Goal: Task Accomplishment & Management: Use online tool/utility

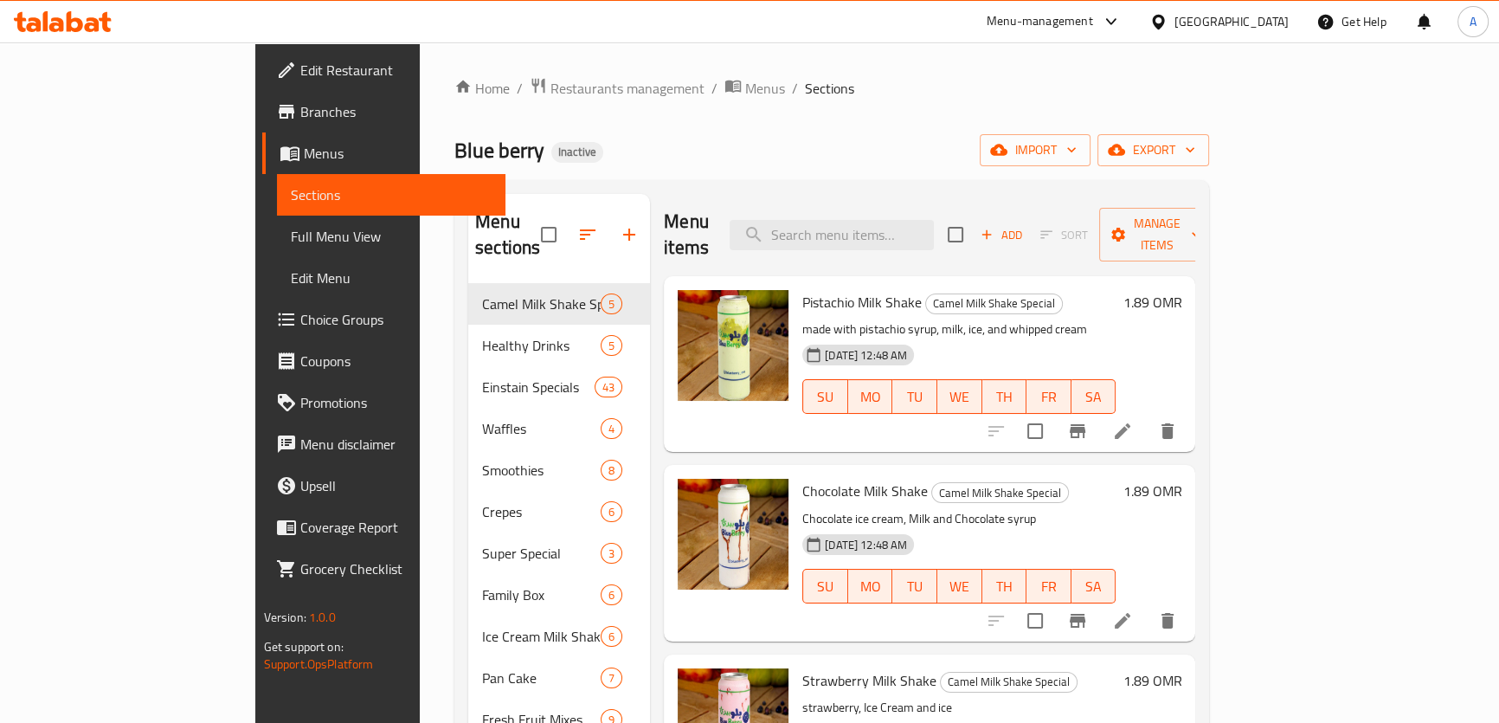
click at [277, 221] on link "Full Menu View" at bounding box center [391, 236] width 228 height 42
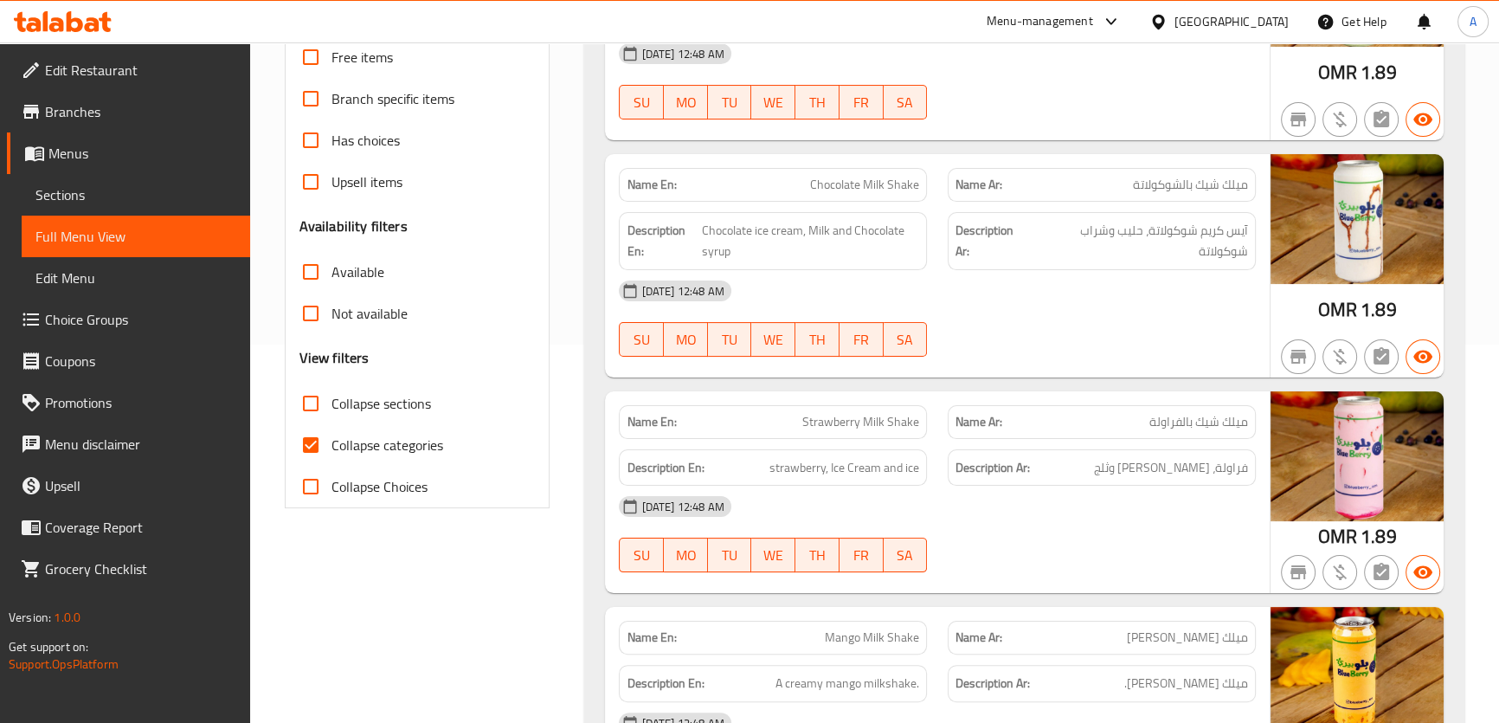
scroll to position [327, 0]
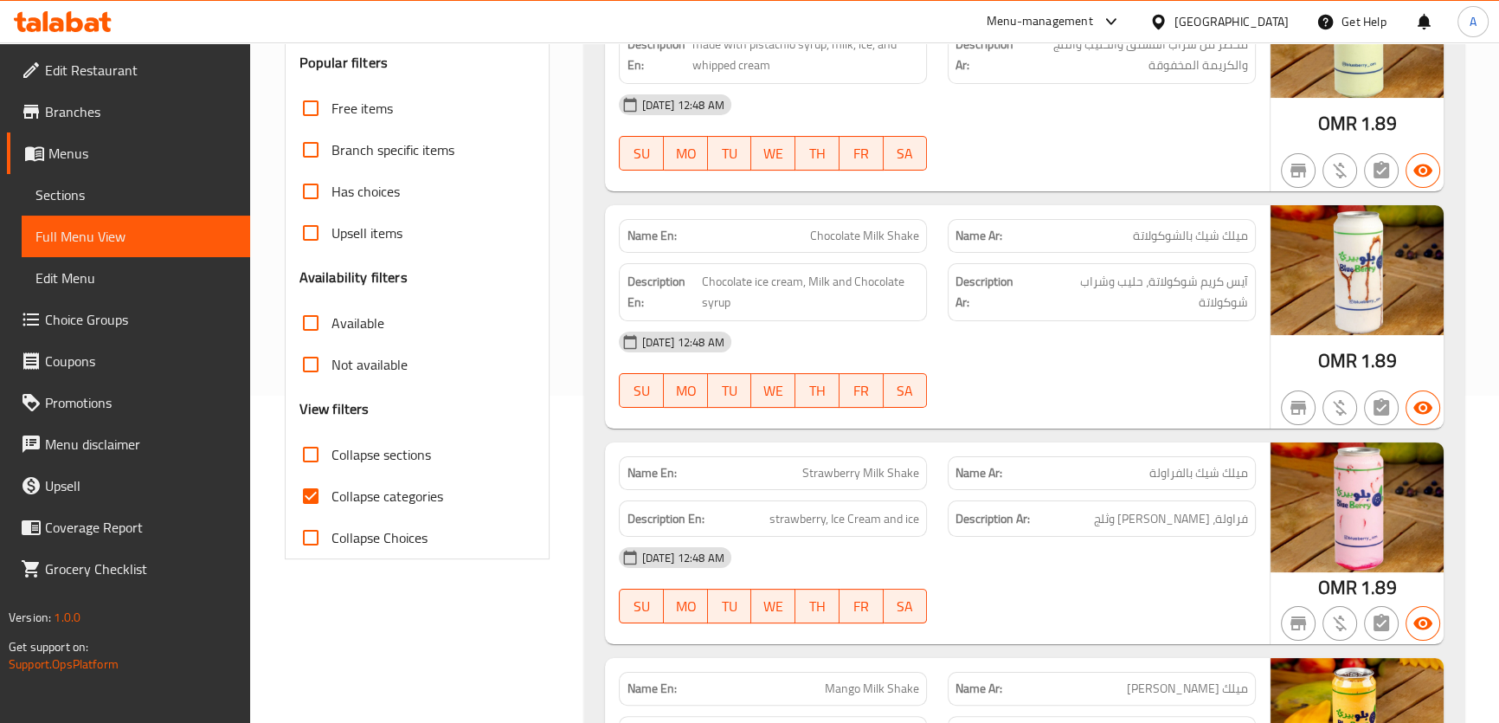
click at [393, 486] on span "Collapse categories" at bounding box center [387, 496] width 112 height 21
click at [331, 475] on input "Collapse categories" at bounding box center [311, 496] width 42 height 42
click at [385, 486] on span "Collapse categories" at bounding box center [387, 496] width 112 height 21
click at [331, 475] on input "Collapse categories" at bounding box center [311, 496] width 42 height 42
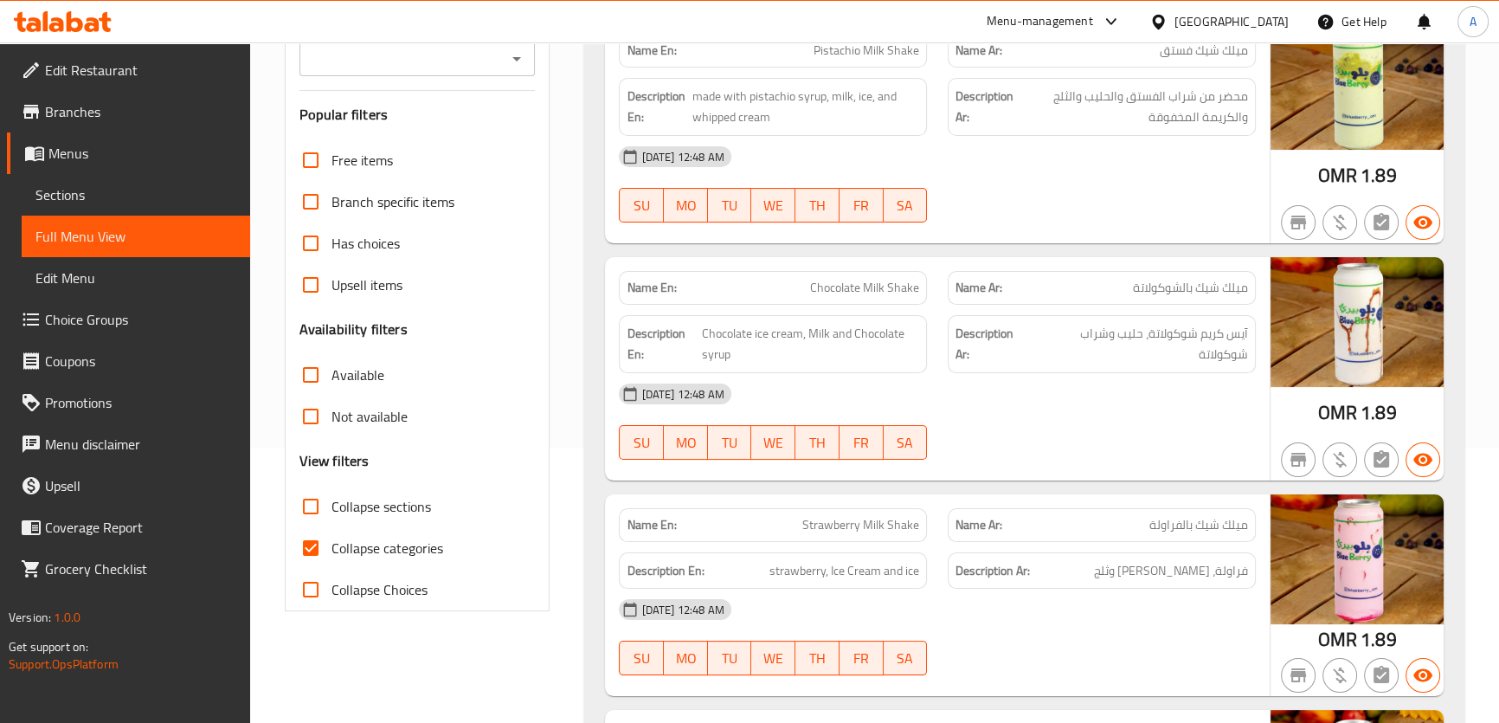
scroll to position [378, 0]
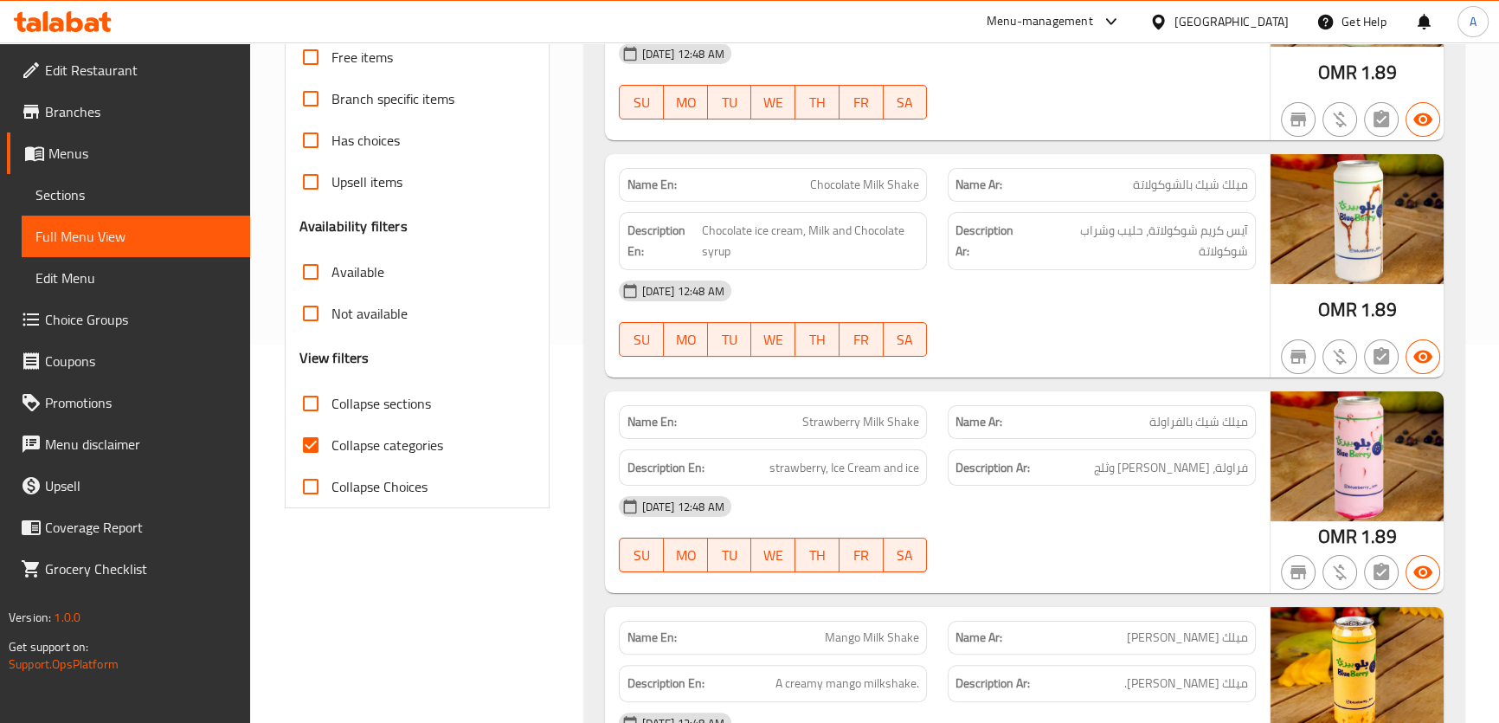
click at [378, 448] on span "Collapse categories" at bounding box center [387, 444] width 112 height 21
click at [331, 448] on input "Collapse categories" at bounding box center [311, 445] width 42 height 42
checkbox input "false"
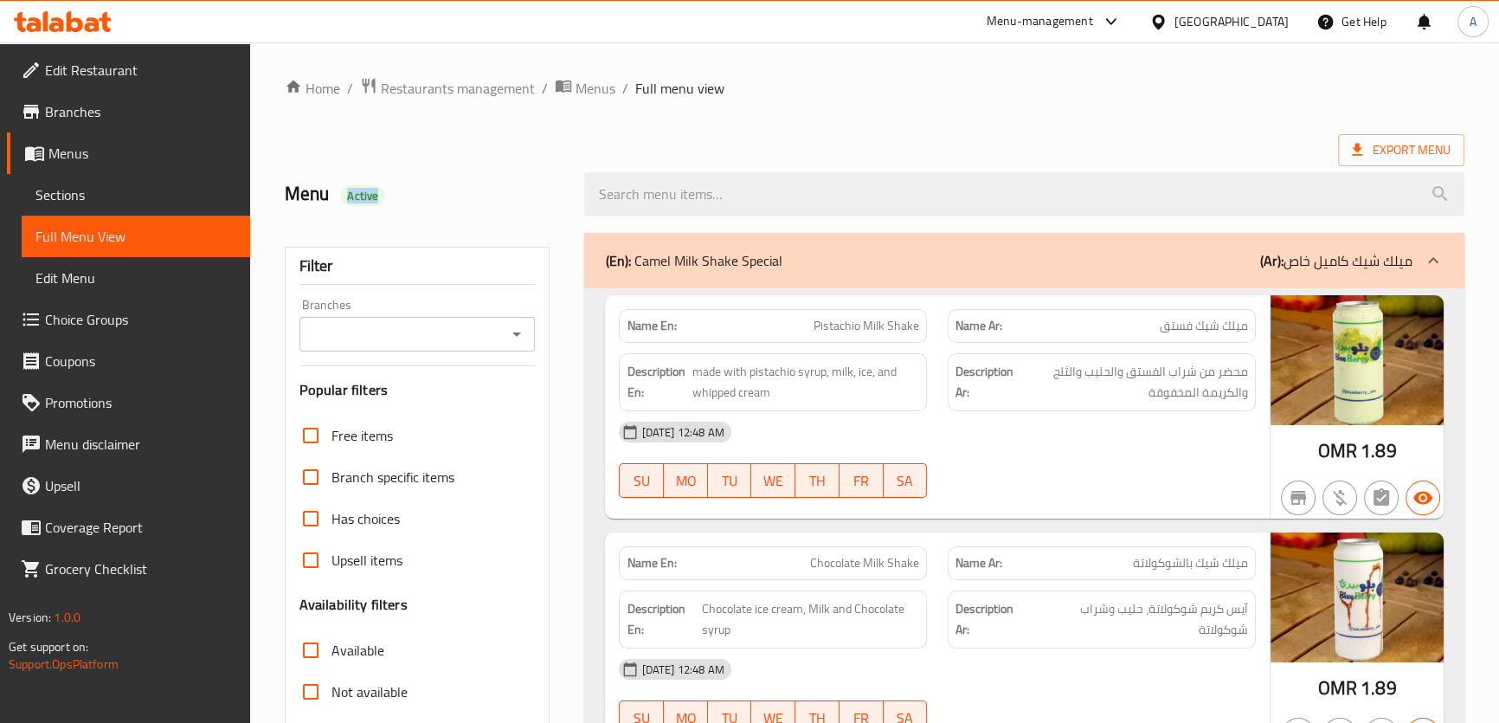
click at [481, 185] on h2 "Menu Active" at bounding box center [425, 194] width 280 height 26
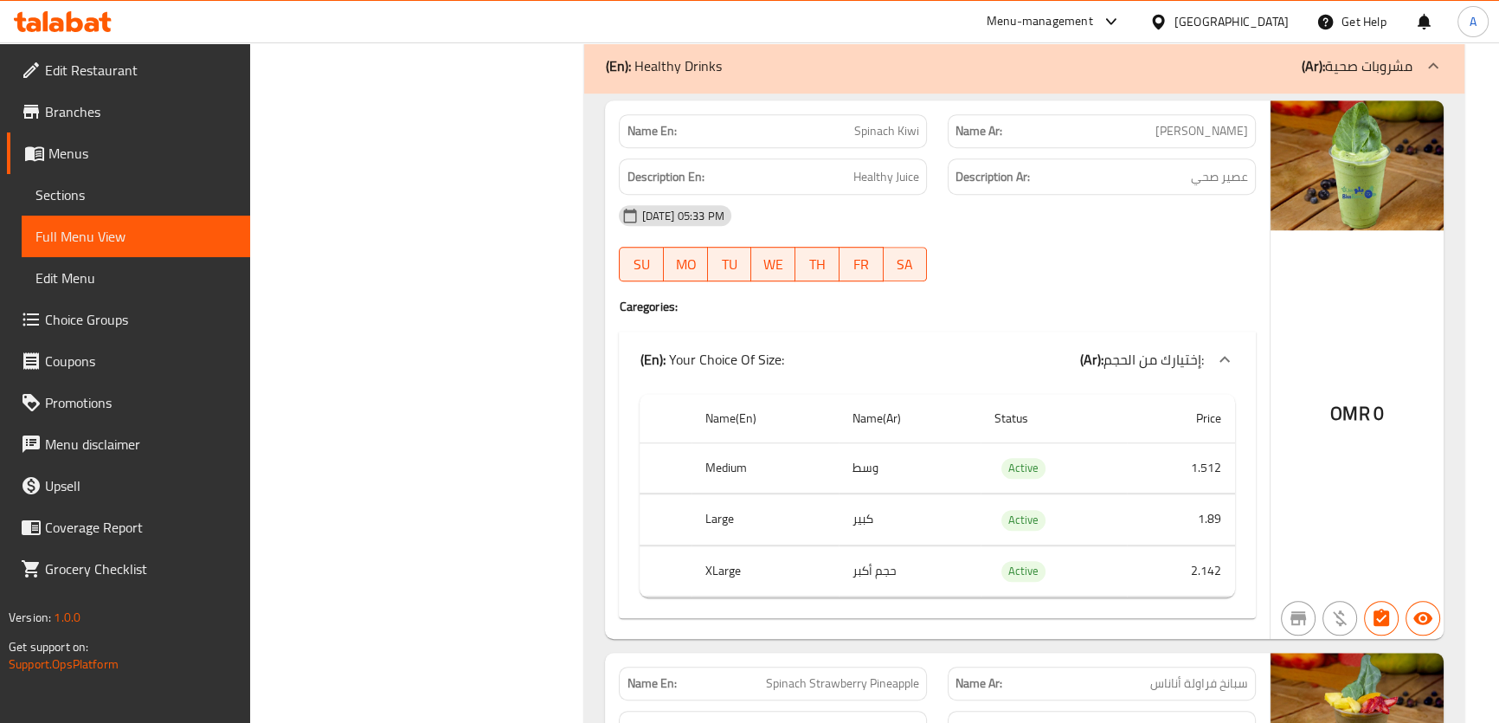
scroll to position [2551, 0]
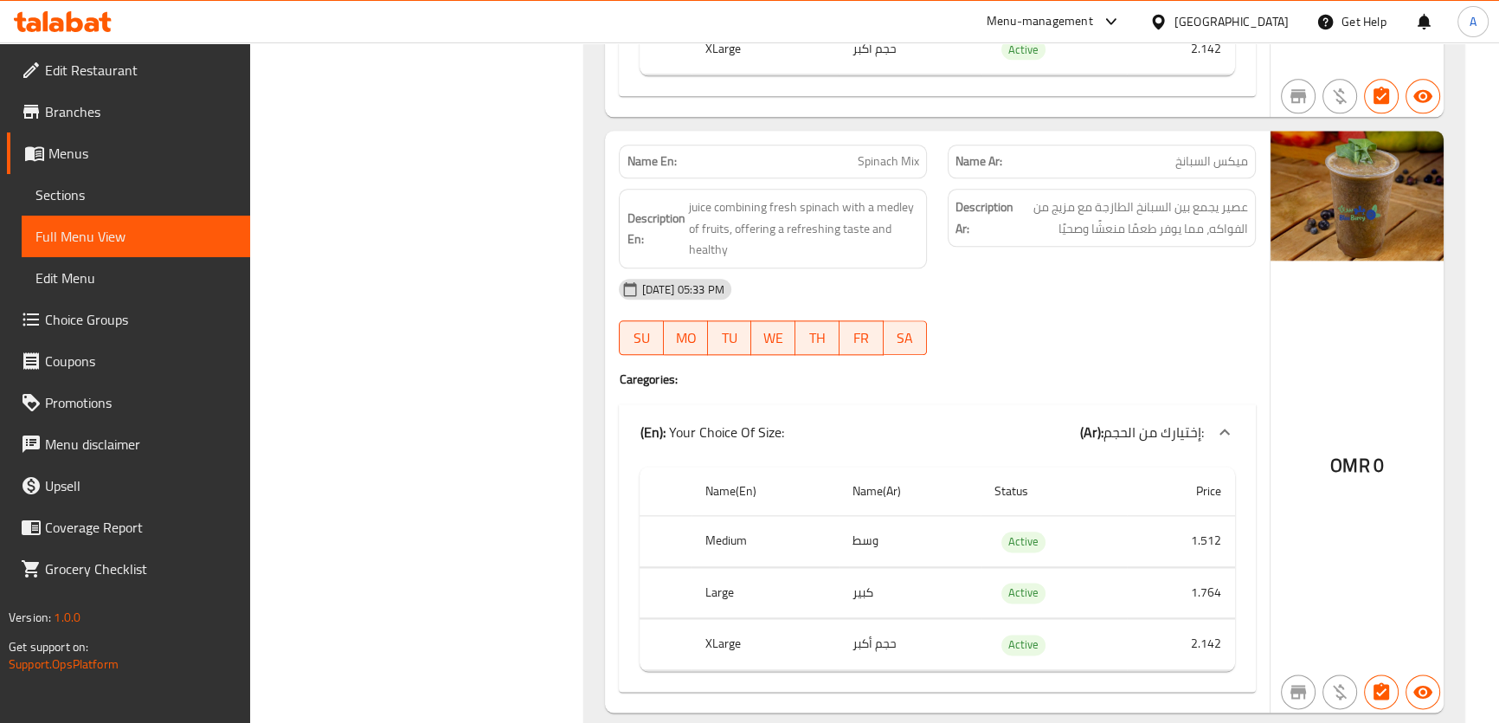
click at [94, 111] on span "Branches" at bounding box center [140, 111] width 191 height 21
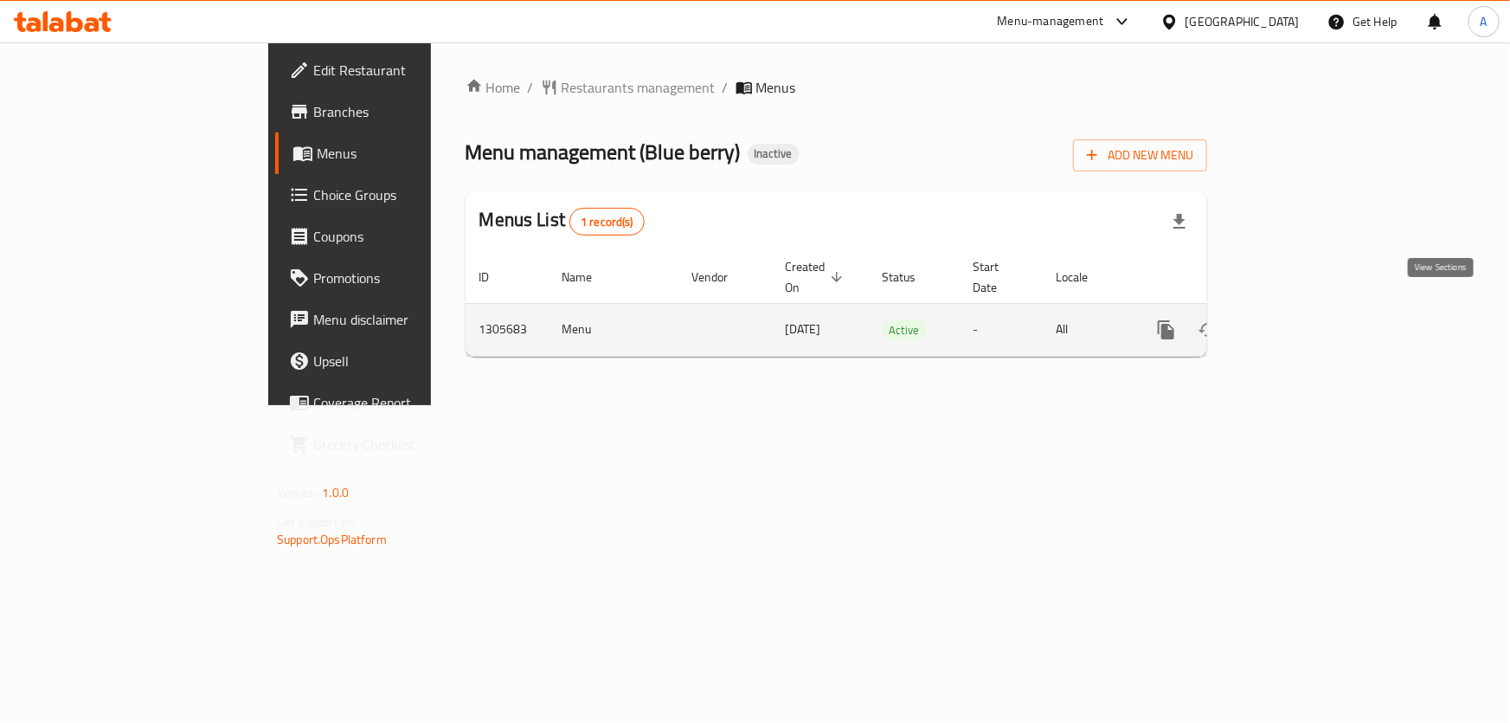
click at [1302, 319] on icon "enhanced table" at bounding box center [1291, 329] width 21 height 21
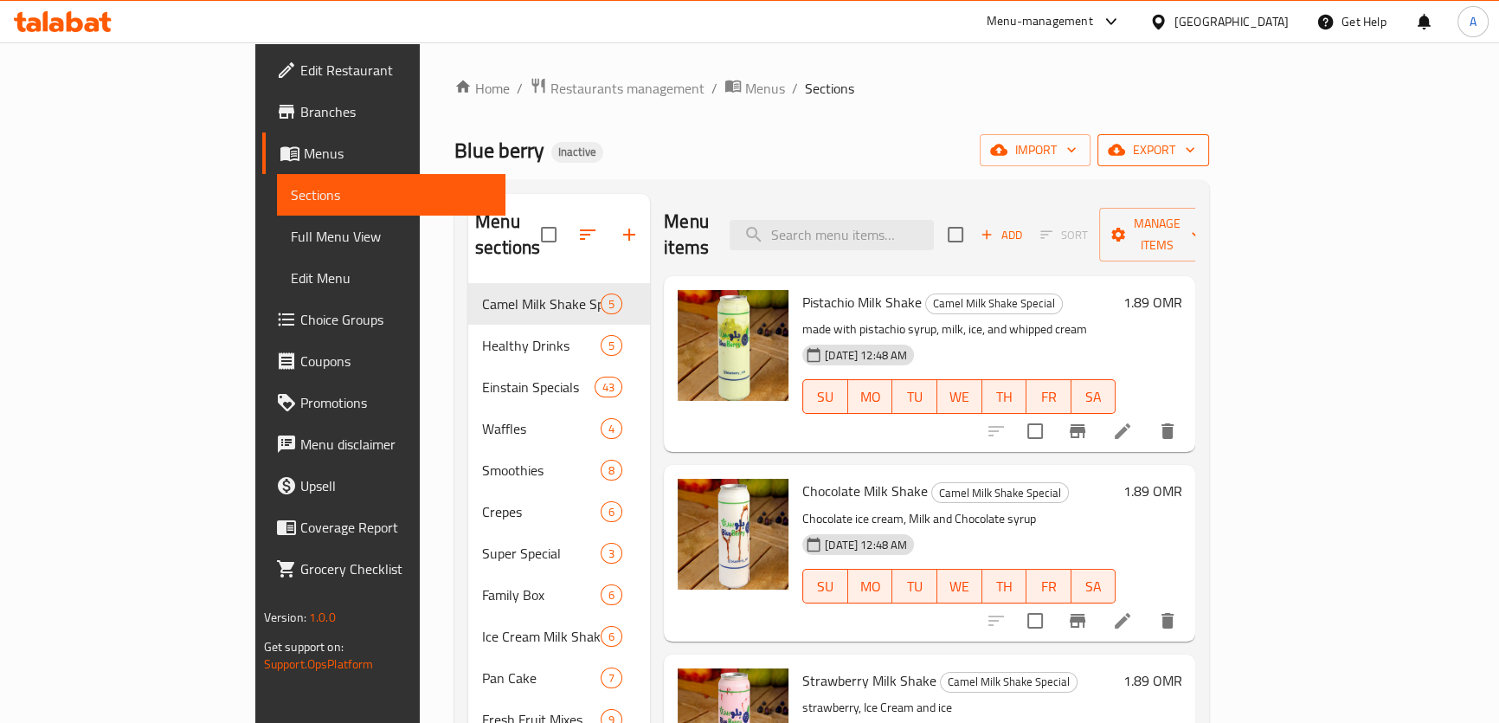
click at [1195, 145] on span "export" at bounding box center [1153, 150] width 84 height 22
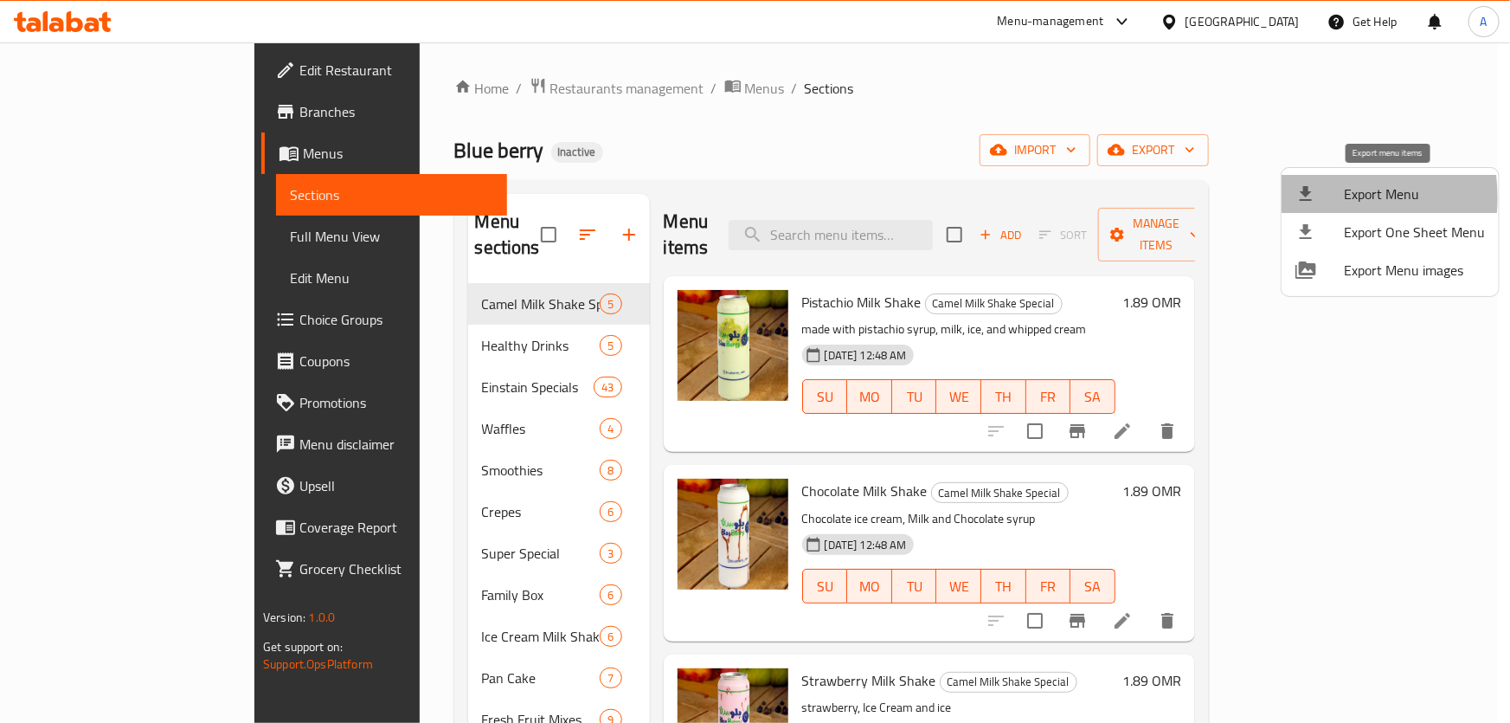
click at [1313, 197] on icon at bounding box center [1306, 193] width 21 height 21
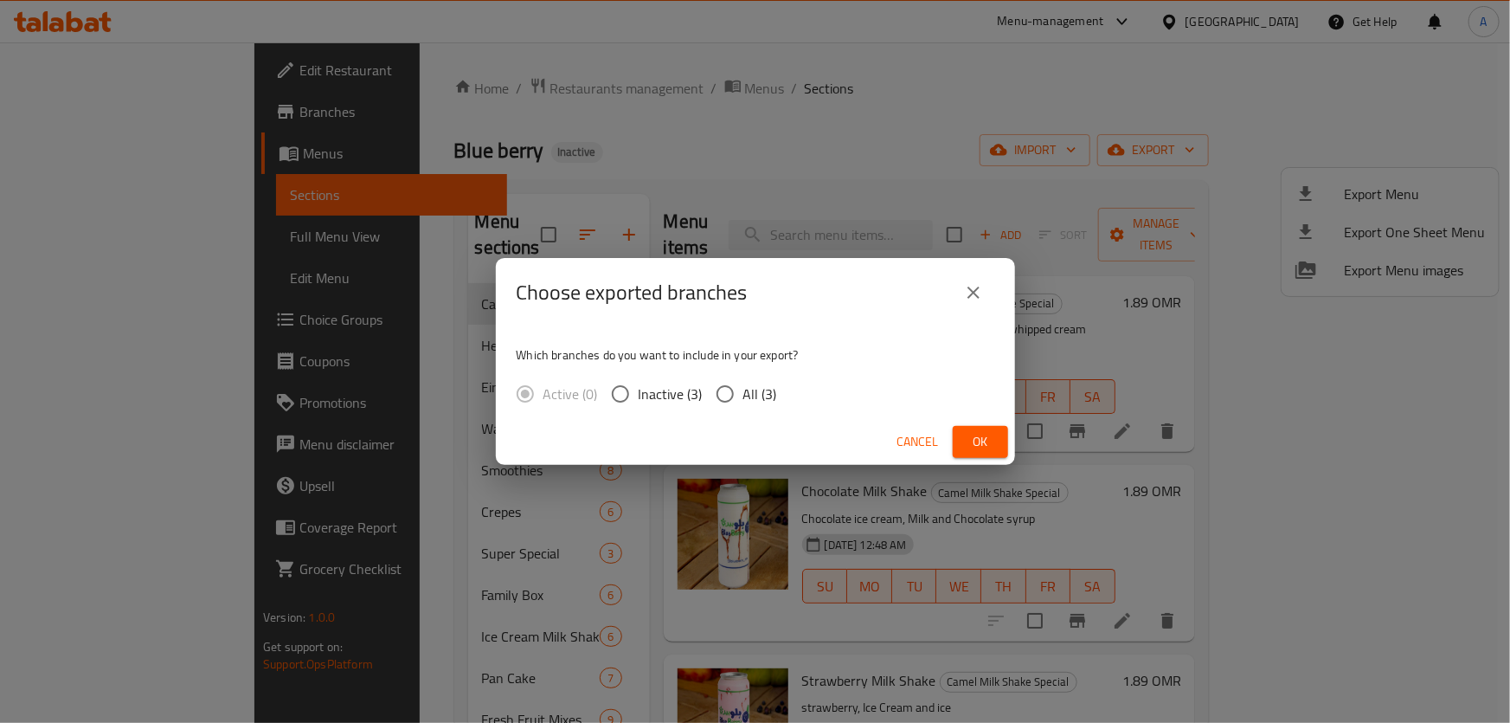
click at [741, 391] on input "All (3)" at bounding box center [725, 394] width 36 height 36
radio input "true"
click at [972, 436] on span "Ok" at bounding box center [981, 442] width 28 height 22
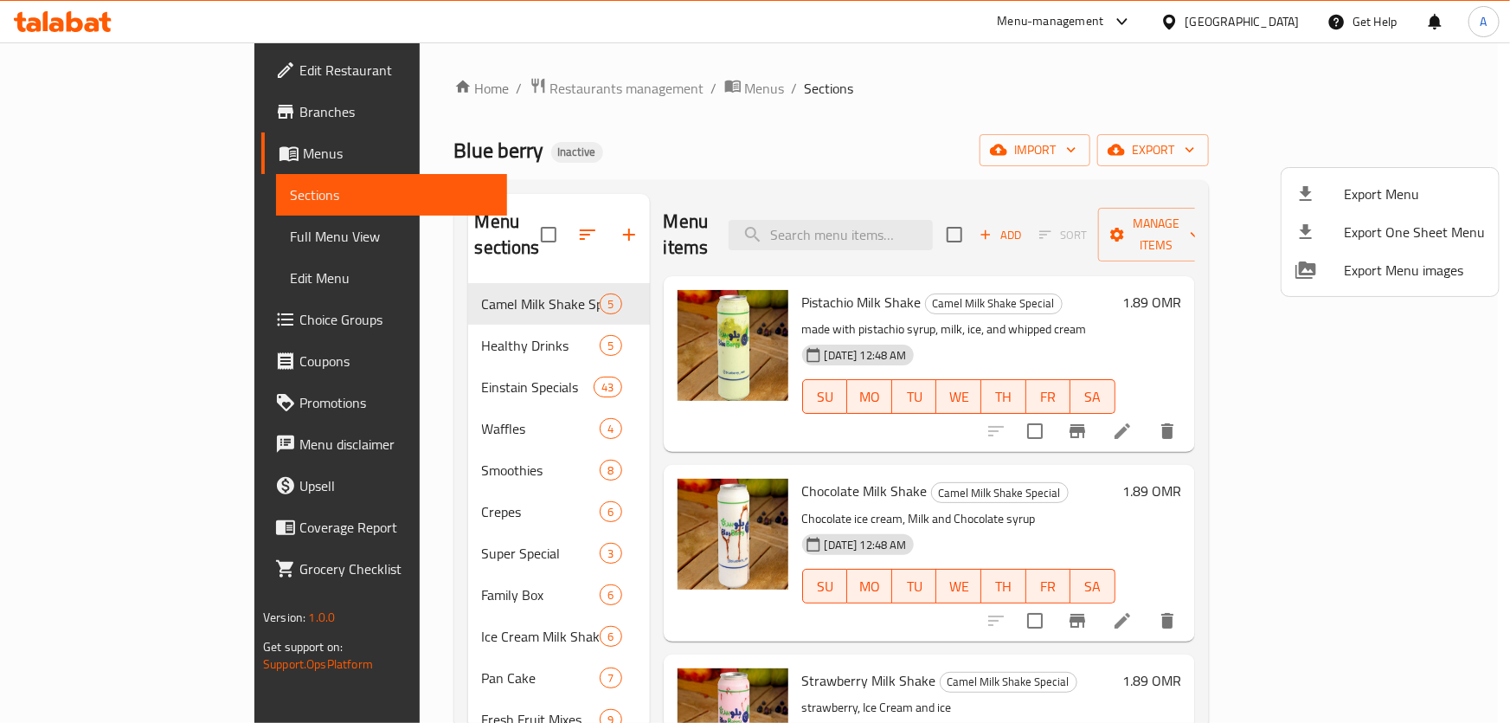
click at [114, 124] on div at bounding box center [755, 361] width 1510 height 723
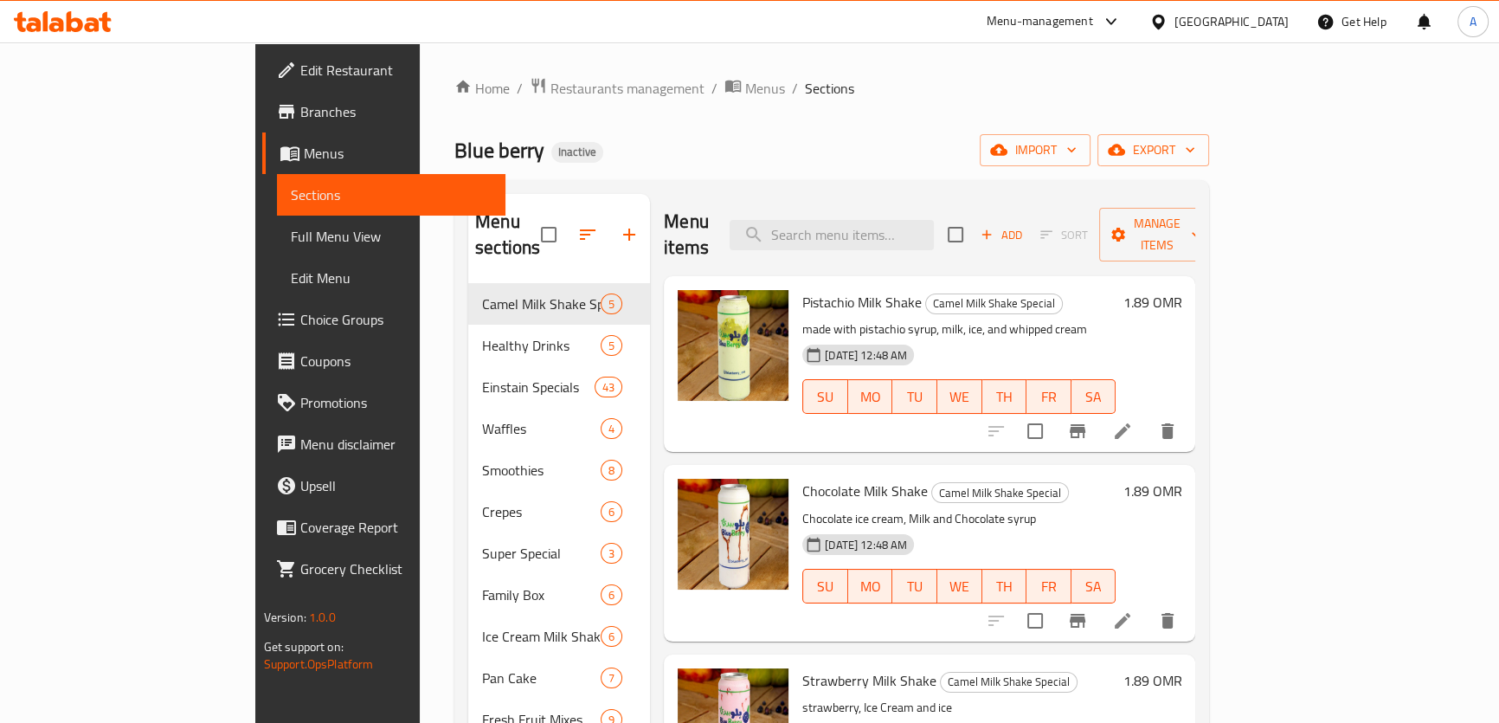
click at [262, 124] on link "Branches" at bounding box center [383, 112] width 243 height 42
